Goal: Task Accomplishment & Management: Use online tool/utility

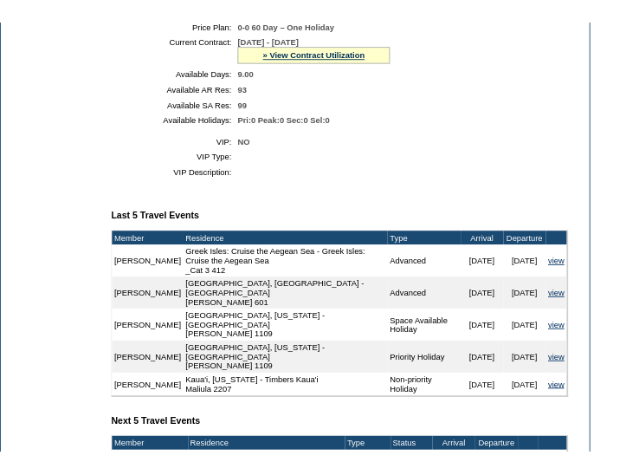
scroll to position [529, 0]
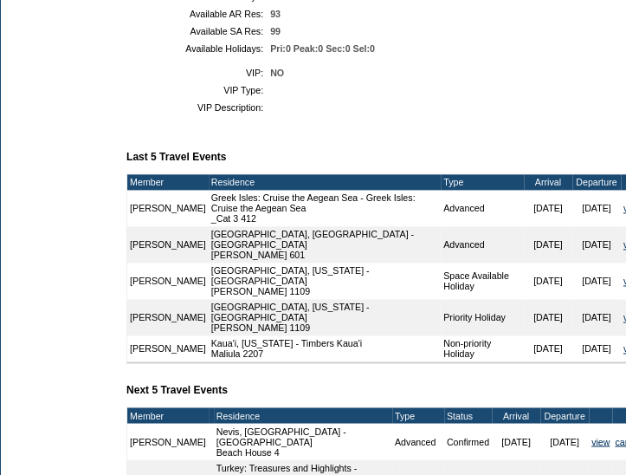
click at [481, 115] on table "VIP: NO VIP Type: VIP Description:" at bounding box center [386, 90] width 520 height 59
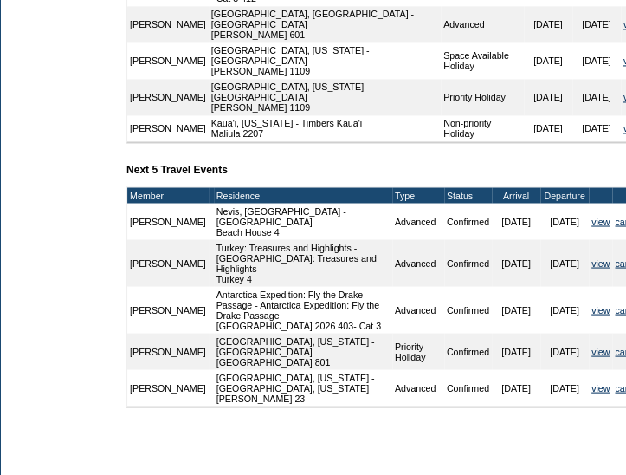
scroll to position [749, 45]
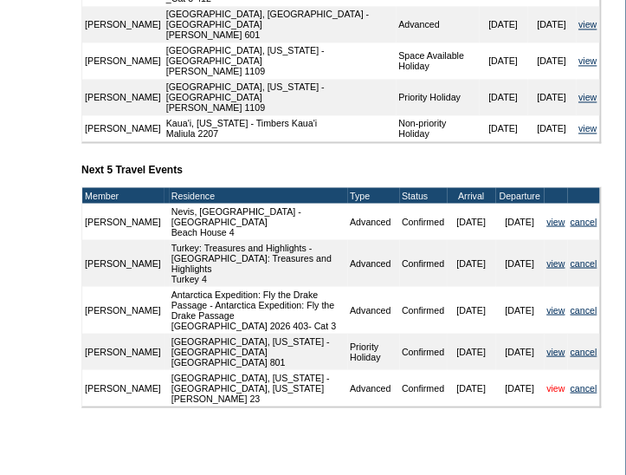
click at [550, 382] on link "view" at bounding box center [555, 387] width 18 height 10
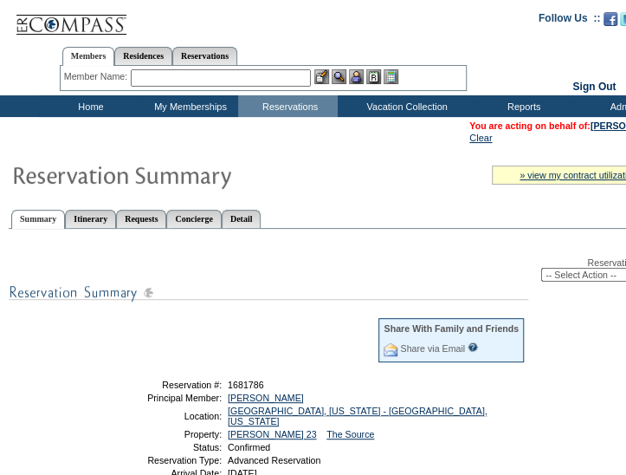
click at [562, 275] on select "-- Select Action -- Modify Reservation Dates Modify Reservation Cost Modify Occ…" at bounding box center [604, 275] width 126 height 14
select select "ChangeDates"
click at [541, 269] on select "-- Select Action -- Modify Reservation Dates Modify Reservation Cost Modify Occ…" at bounding box center [604, 275] width 126 height 14
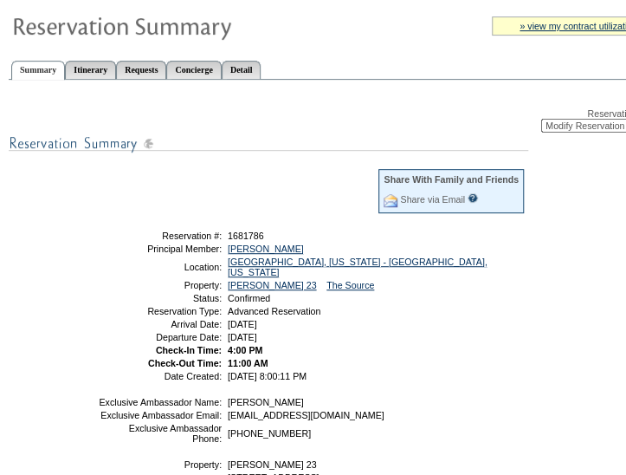
scroll to position [155, 0]
